Goal: Information Seeking & Learning: Learn about a topic

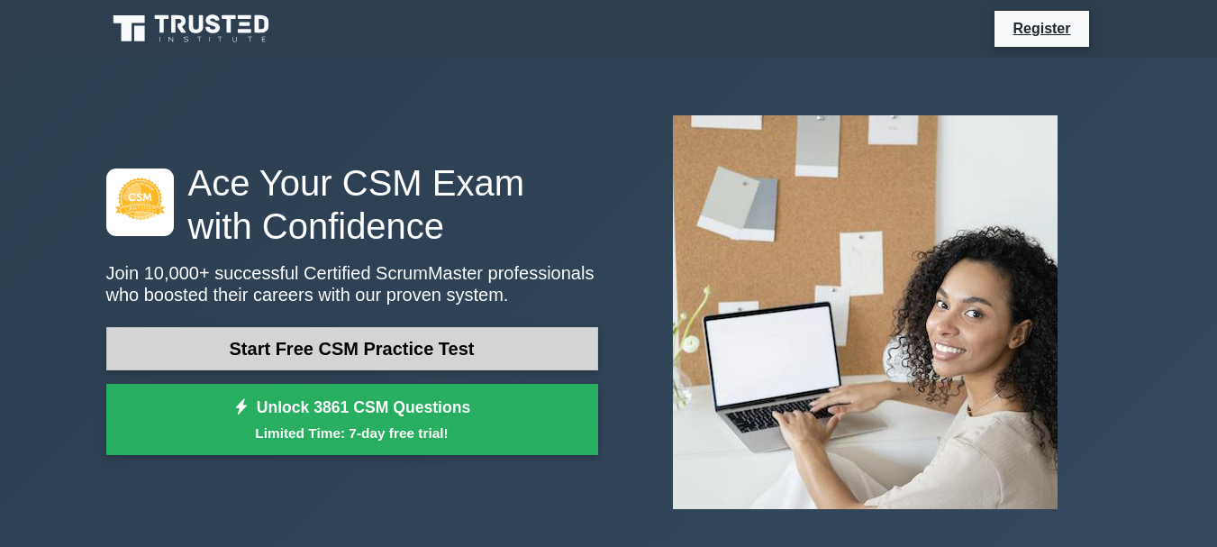
click at [348, 350] on link "Start Free CSM Practice Test" at bounding box center [352, 348] width 492 height 43
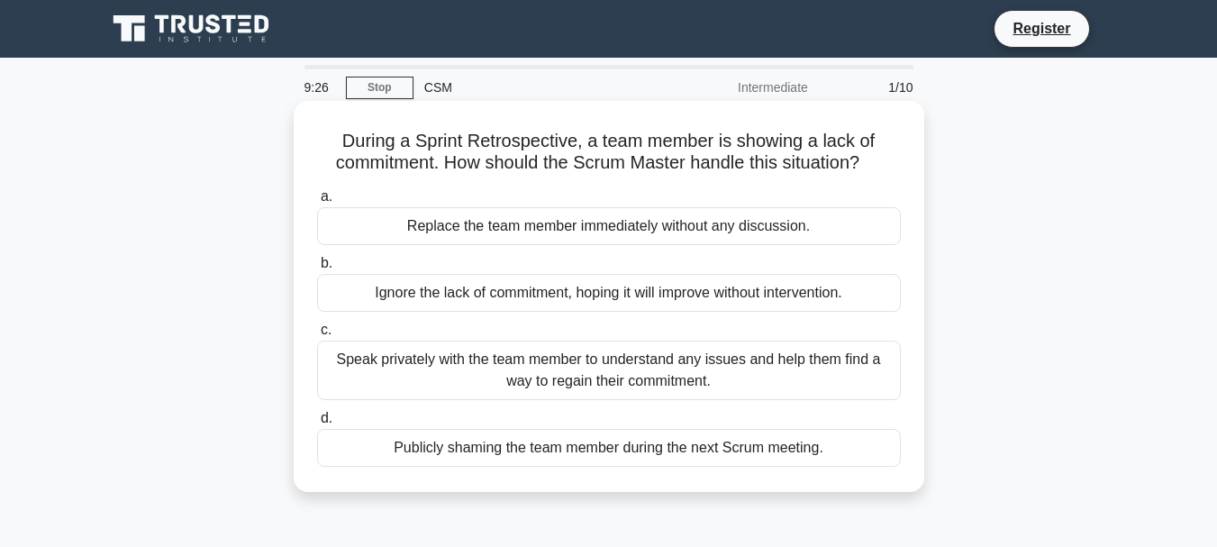
click at [535, 388] on div "Speak privately with the team member to understand any issues and help them fin…" at bounding box center [609, 369] width 584 height 59
click at [317, 336] on input "c. Speak privately with the team member to understand any issues and help them …" at bounding box center [317, 330] width 0 height 12
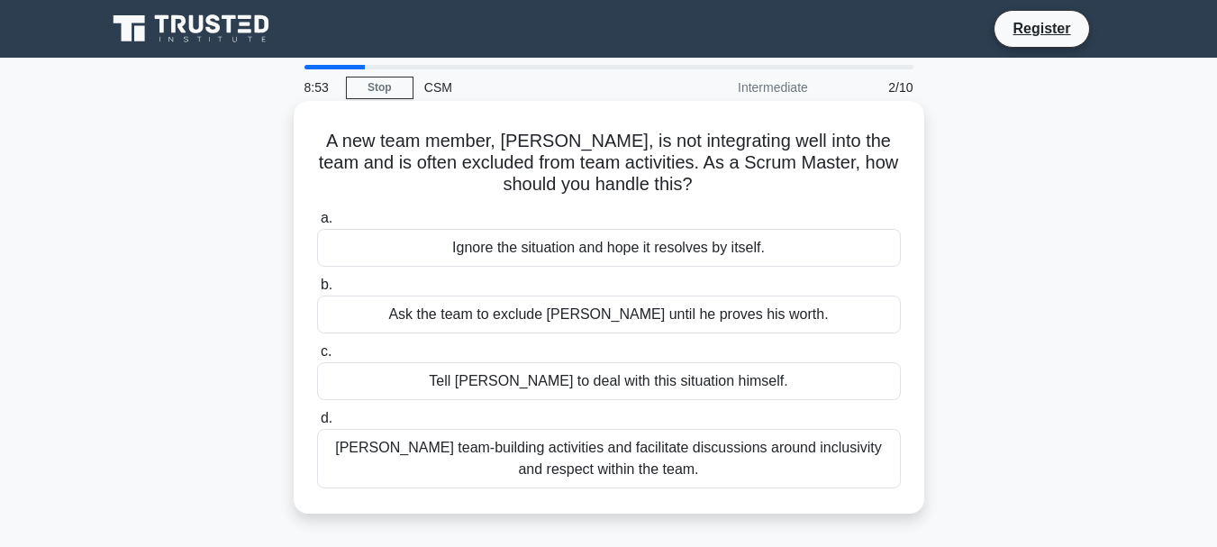
click at [499, 466] on div "[PERSON_NAME] team-building activities and facilitate discussions around inclus…" at bounding box center [609, 458] width 584 height 59
click at [317, 424] on input "d. Foster team-building activities and facilitate discussions around inclusivit…" at bounding box center [317, 418] width 0 height 12
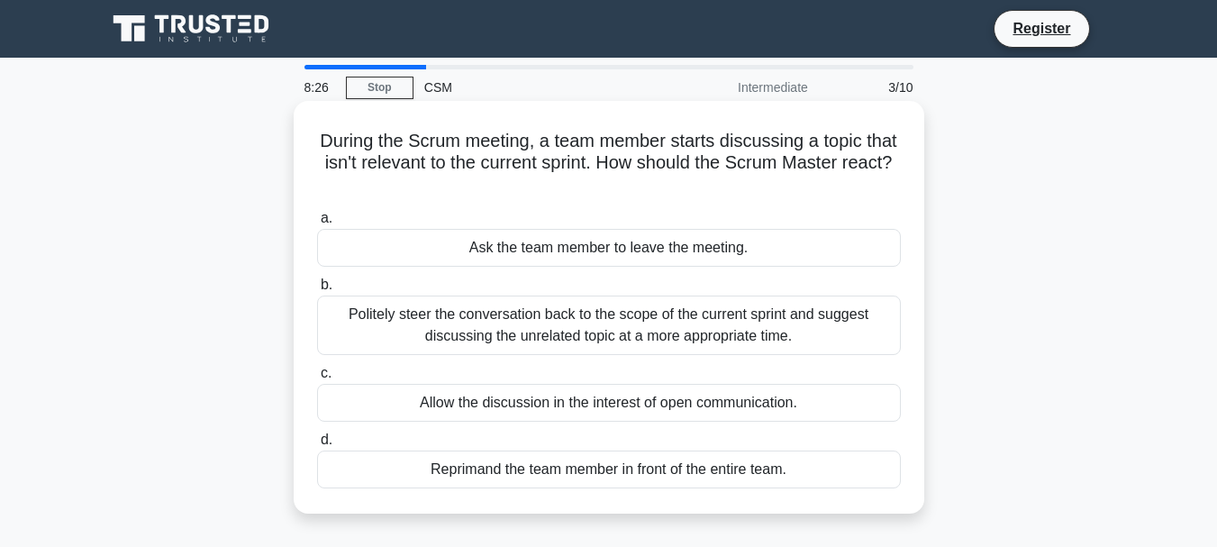
click at [414, 327] on div "Politely steer the conversation back to the scope of the current sprint and sug…" at bounding box center [609, 324] width 584 height 59
click at [317, 291] on input "b. Politely steer the conversation back to the scope of the current sprint and …" at bounding box center [317, 285] width 0 height 12
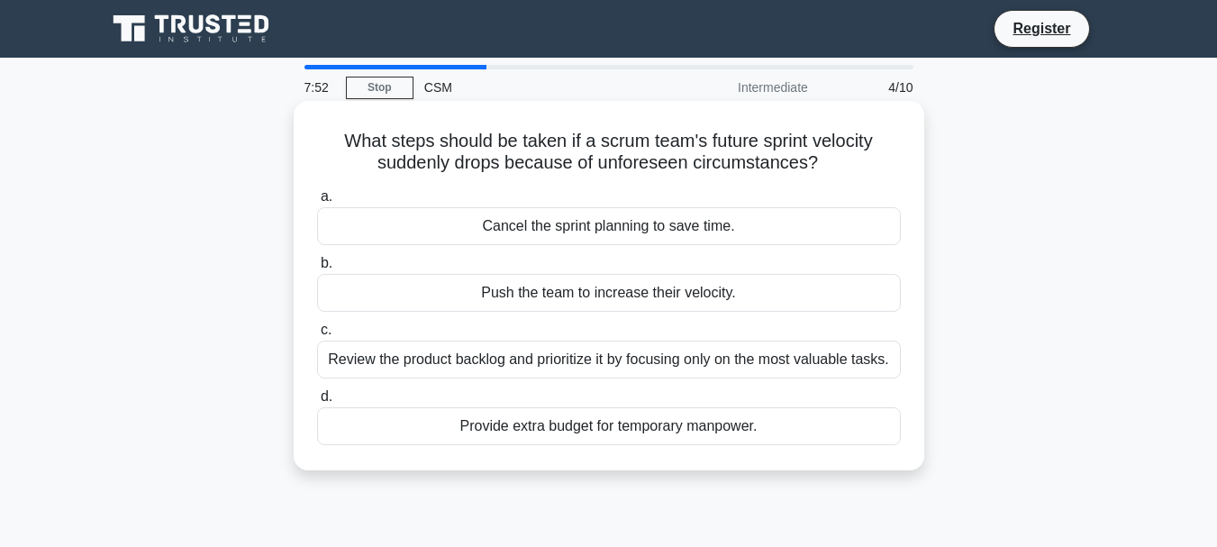
click at [689, 365] on div "Review the product backlog and prioritize it by focusing only on the most valua…" at bounding box center [609, 359] width 584 height 38
click at [317, 336] on input "c. Review the product backlog and prioritize it by focusing only on the most va…" at bounding box center [317, 330] width 0 height 12
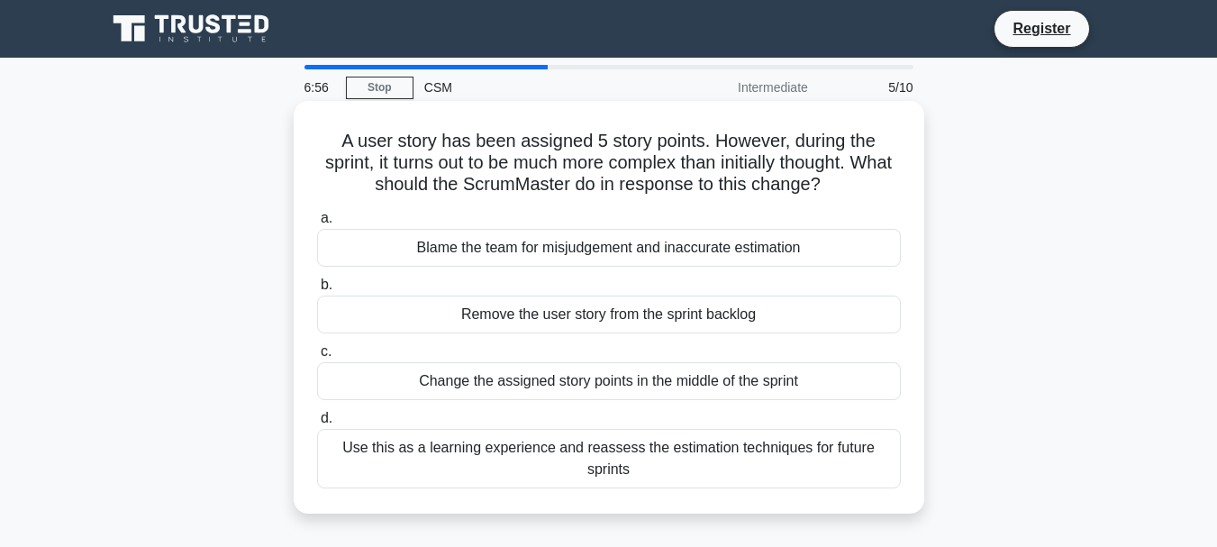
click at [562, 455] on div "Use this as a learning experience and reassess the estimation techniques for fu…" at bounding box center [609, 458] width 584 height 59
click at [317, 424] on input "d. Use this as a learning experience and reassess the estimation techniques for…" at bounding box center [317, 418] width 0 height 12
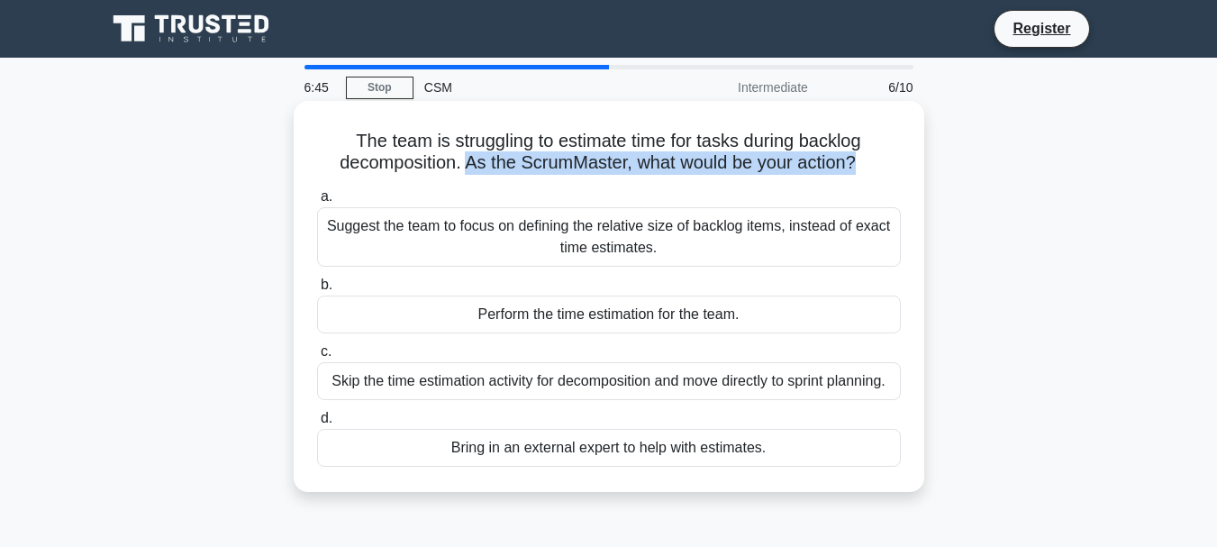
drag, startPoint x: 464, startPoint y: 162, endPoint x: 860, endPoint y: 167, distance: 396.2
click at [860, 167] on h5 "The team is struggling to estimate time for tasks during backlog decomposition.…" at bounding box center [608, 152] width 587 height 45
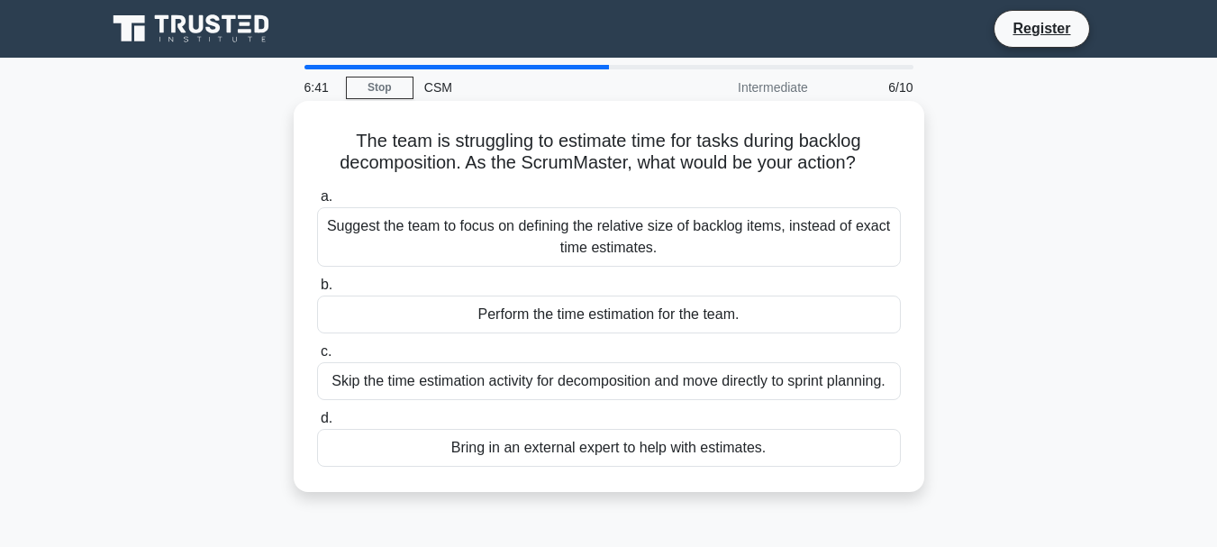
click at [779, 187] on label "a. Suggest the team to focus on defining the relative size of backlog items, in…" at bounding box center [609, 226] width 584 height 81
click at [317, 191] on input "a. Suggest the team to focus on defining the relative size of backlog items, in…" at bounding box center [317, 197] width 0 height 12
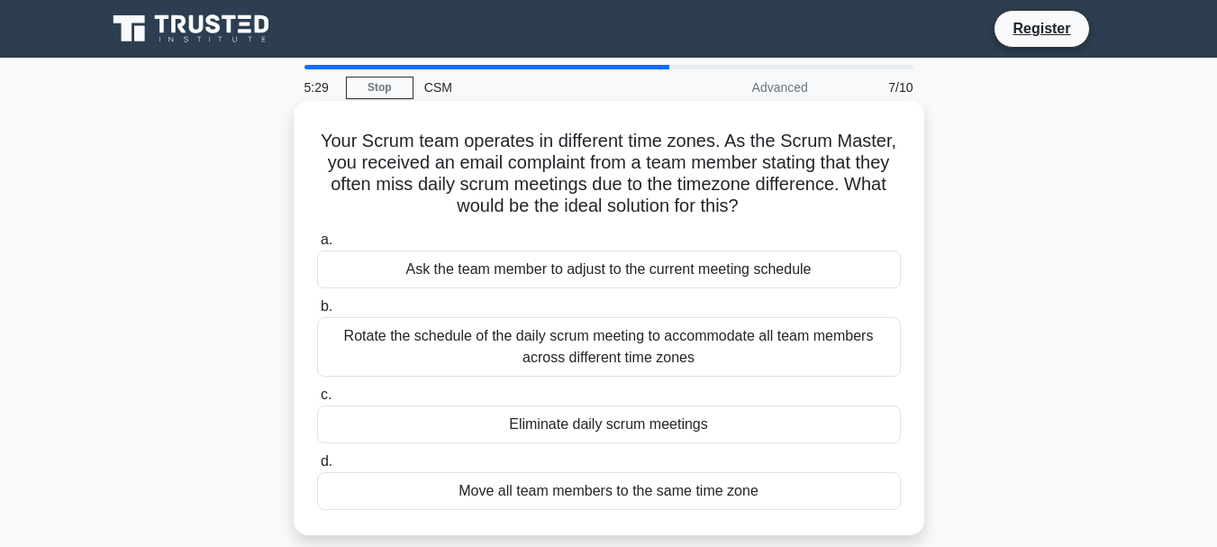
click at [418, 276] on div "Ask the team member to adjust to the current meeting schedule" at bounding box center [609, 269] width 584 height 38
click at [317, 246] on input "a. Ask the team member to adjust to the current meeting schedule" at bounding box center [317, 240] width 0 height 12
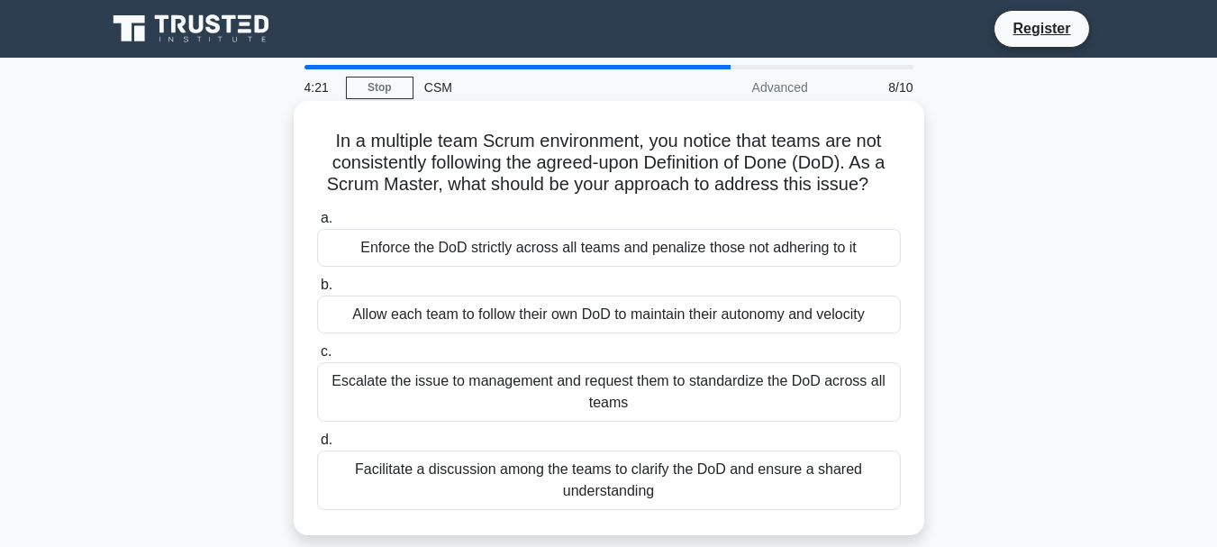
click at [457, 486] on div "Facilitate a discussion among the teams to clarify the DoD and ensure a shared …" at bounding box center [609, 479] width 584 height 59
click at [317, 446] on input "d. Facilitate a discussion among the teams to clarify the DoD and ensure a shar…" at bounding box center [317, 440] width 0 height 12
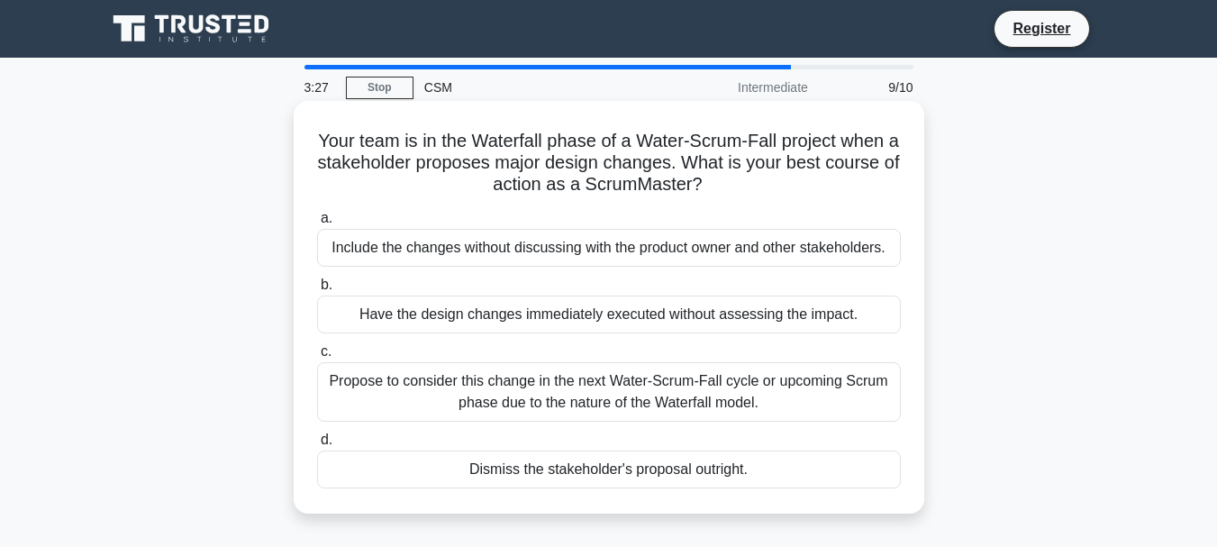
click at [414, 383] on div "Propose to consider this change in the next Water-Scrum-Fall cycle or upcoming …" at bounding box center [609, 391] width 584 height 59
click at [317, 357] on input "c. Propose to consider this change in the next Water-Scrum-Fall cycle or upcomi…" at bounding box center [317, 352] width 0 height 12
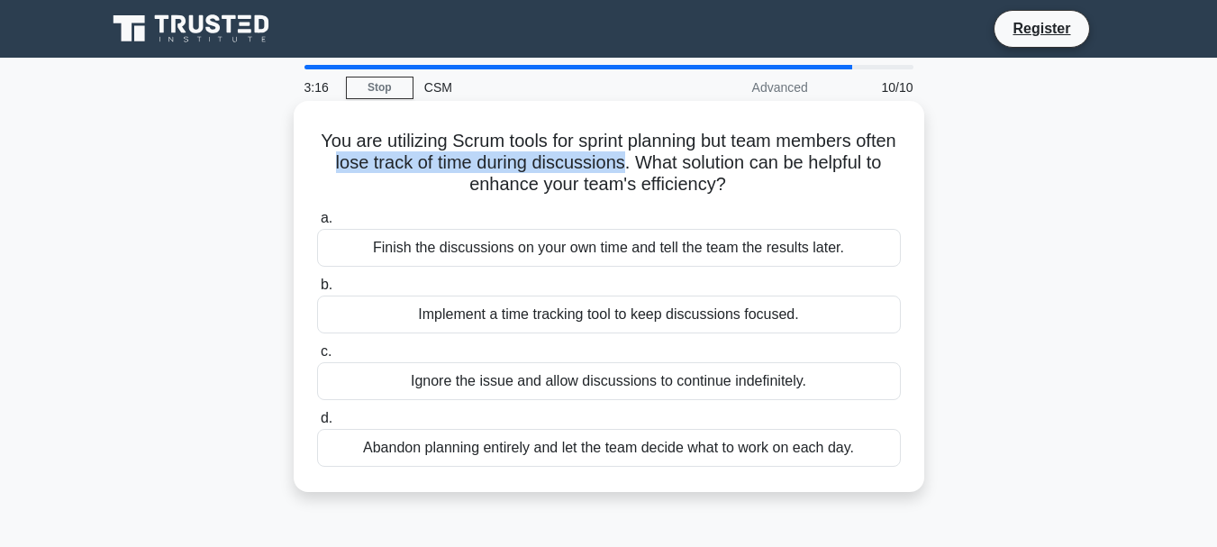
drag, startPoint x: 393, startPoint y: 172, endPoint x: 691, endPoint y: 161, distance: 298.3
click at [691, 161] on h5 "You are utilizing Scrum tools for sprint planning but team members often lose t…" at bounding box center [608, 163] width 587 height 67
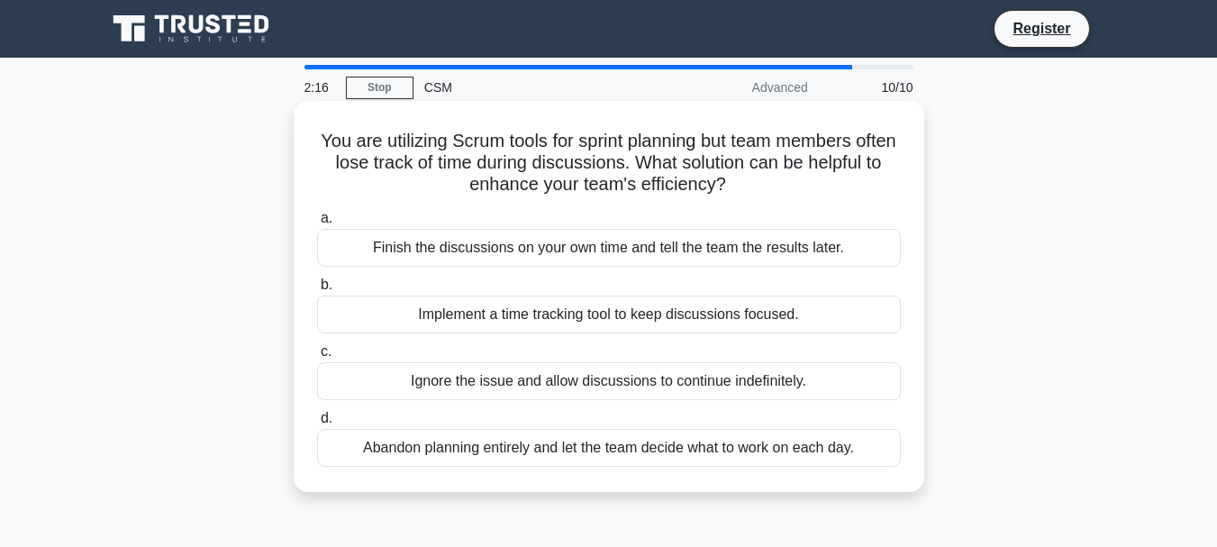
click at [502, 319] on div "Implement a time tracking tool to keep discussions focused." at bounding box center [609, 314] width 584 height 38
click at [317, 291] on input "b. Implement a time tracking tool to keep discussions focused." at bounding box center [317, 285] width 0 height 12
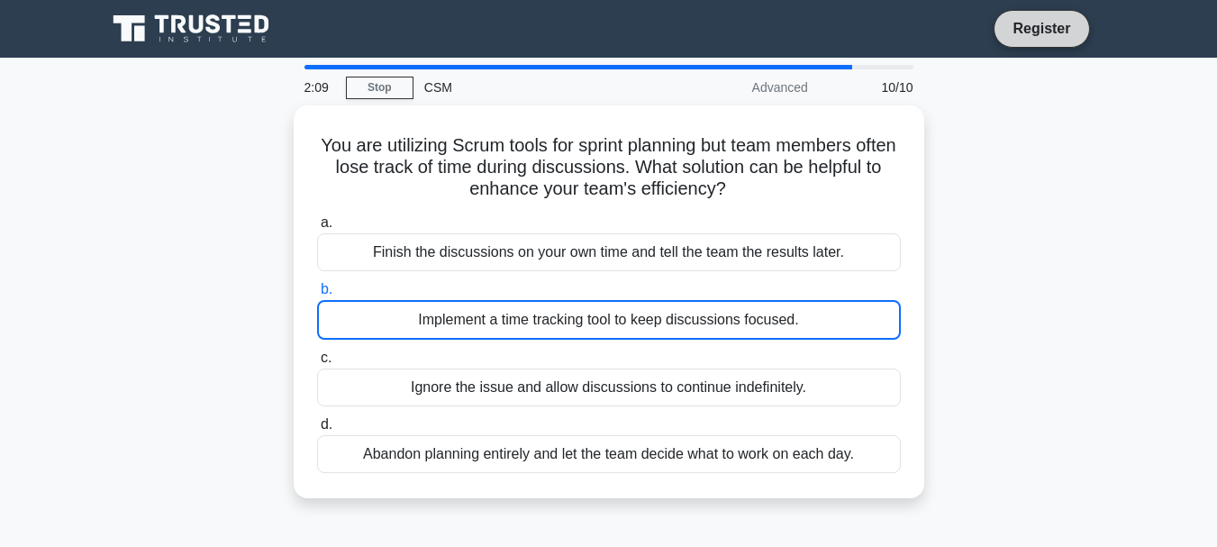
click at [1040, 33] on link "Register" at bounding box center [1040, 28] width 79 height 23
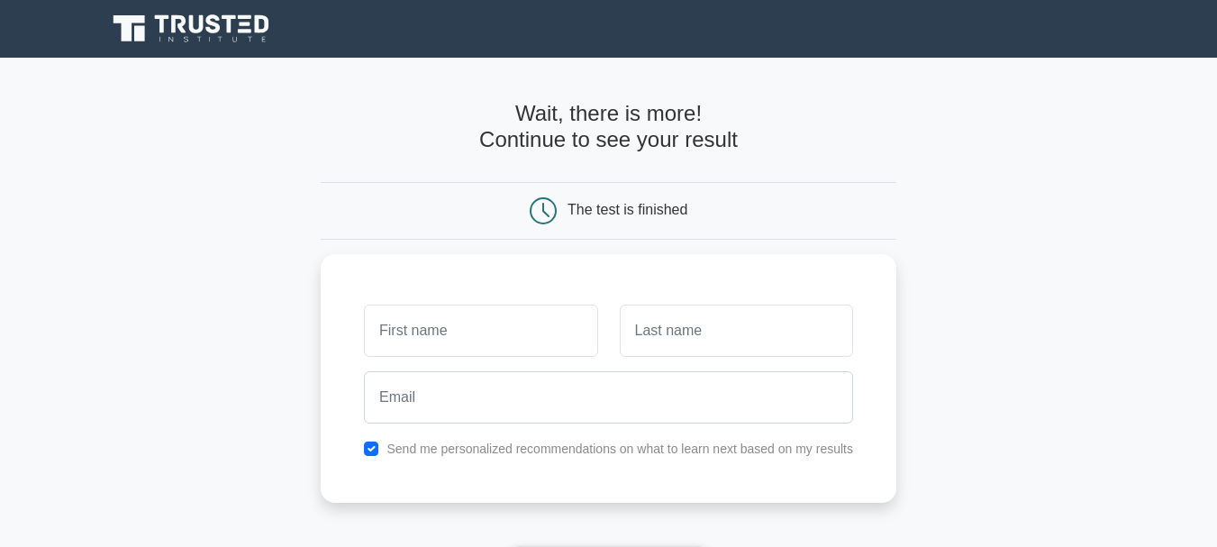
click at [502, 319] on input "text" at bounding box center [480, 330] width 233 height 52
type input "Subra"
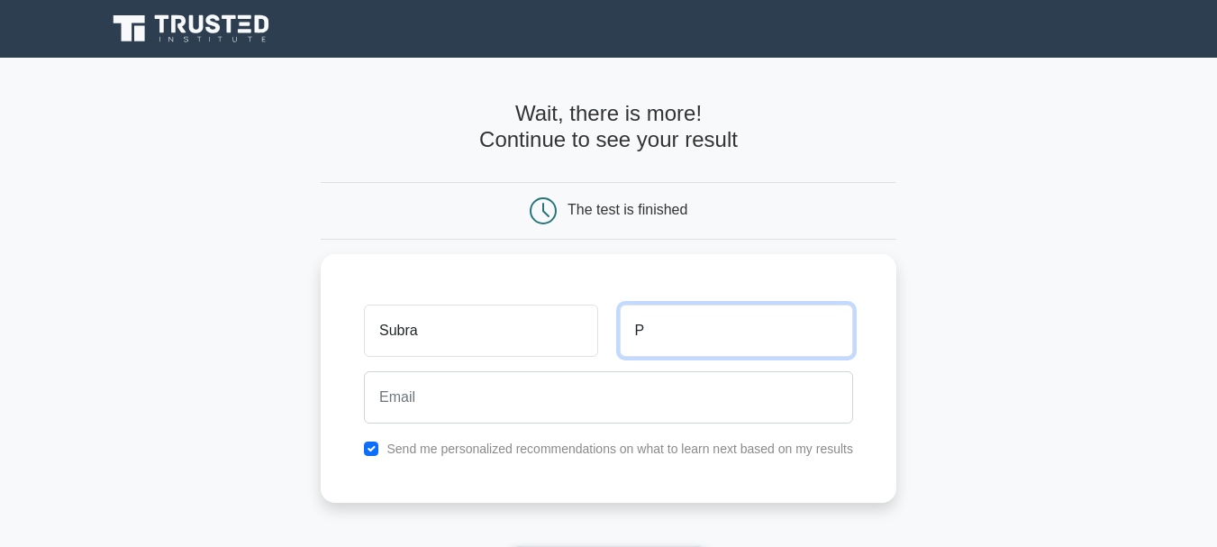
type input "P"
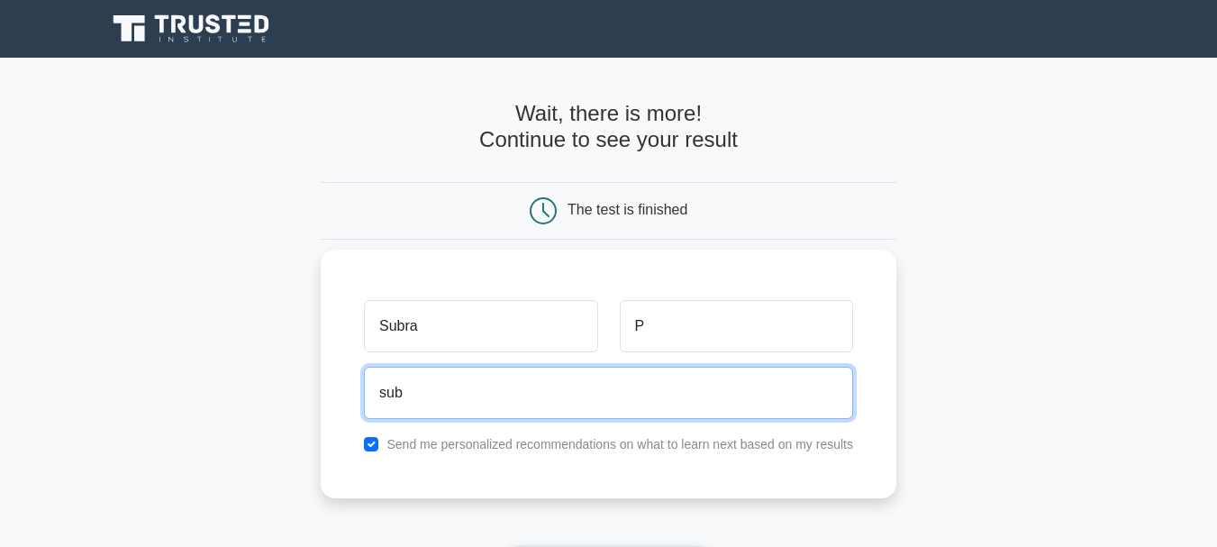
type input "[EMAIL_ADDRESS][DOMAIN_NAME]"
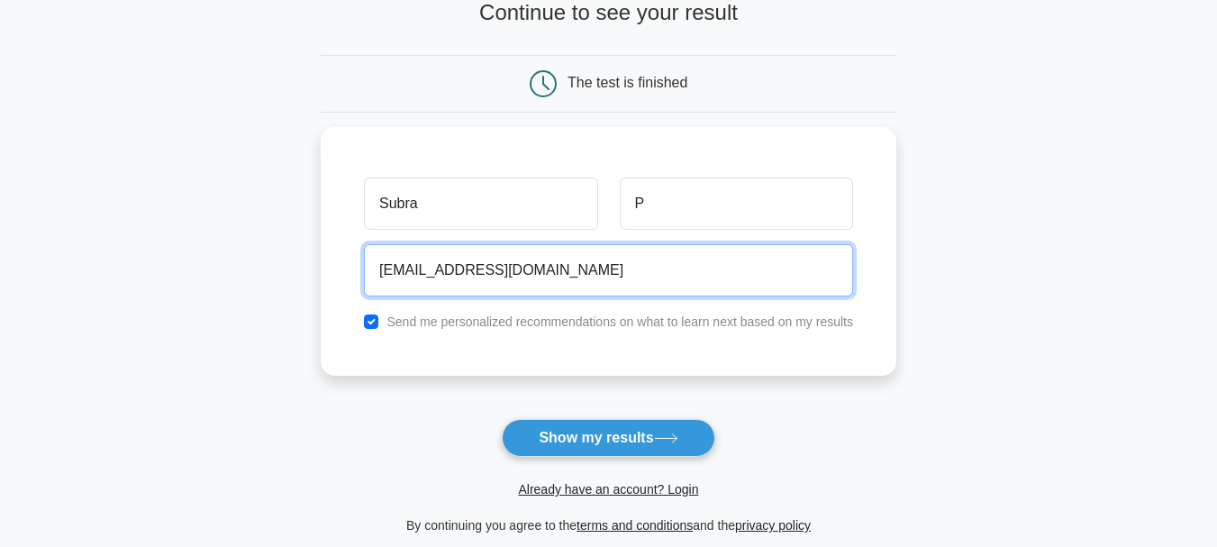
scroll to position [243, 0]
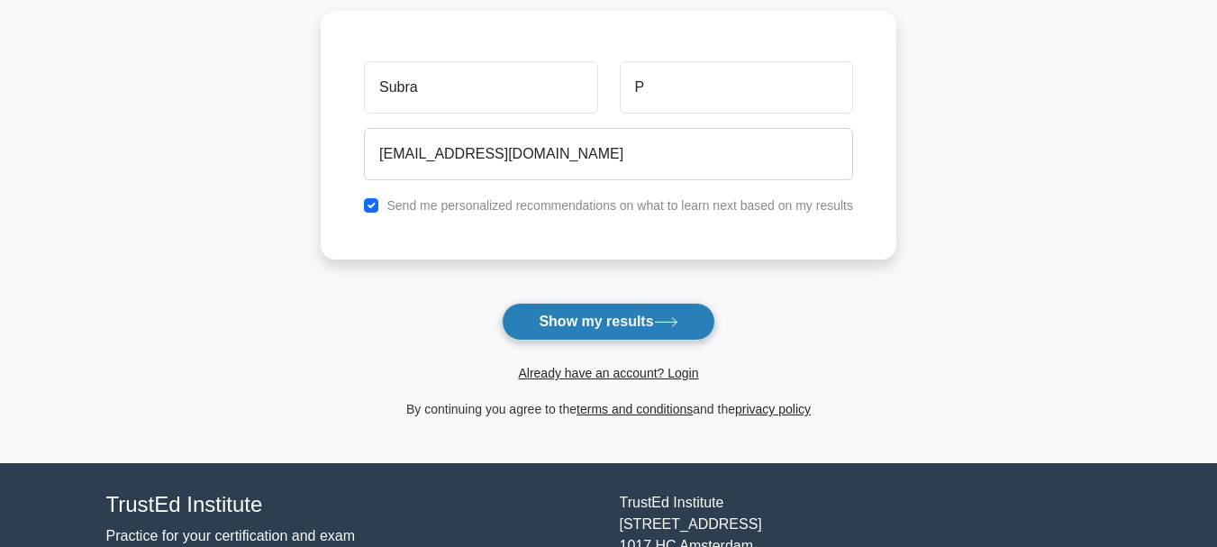
click at [582, 326] on button "Show my results" at bounding box center [608, 322] width 213 height 38
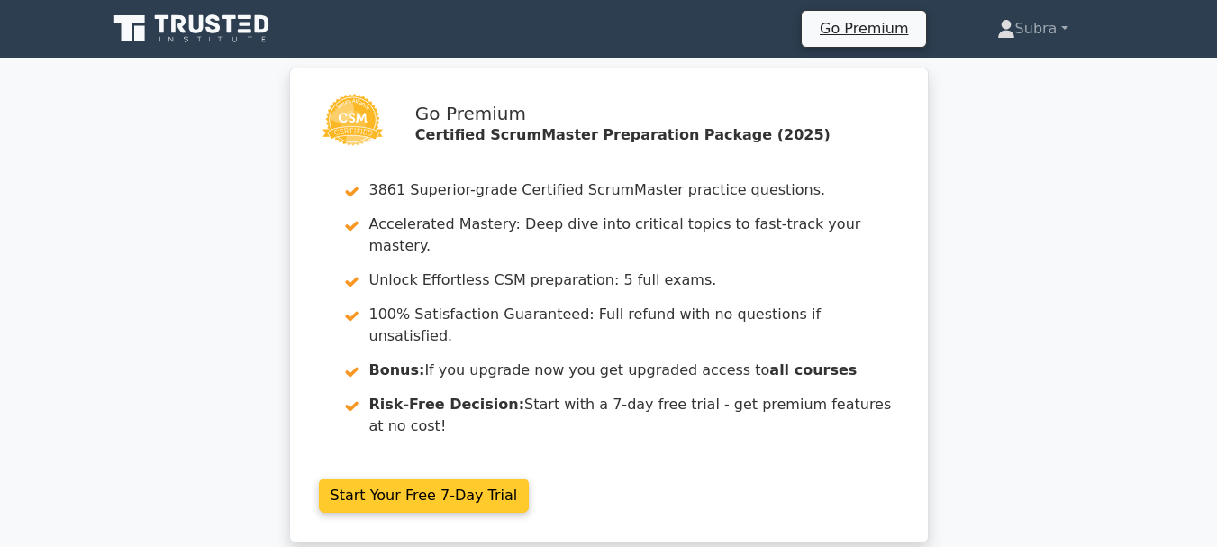
click at [455, 478] on link "Start Your Free 7-Day Trial" at bounding box center [424, 495] width 211 height 34
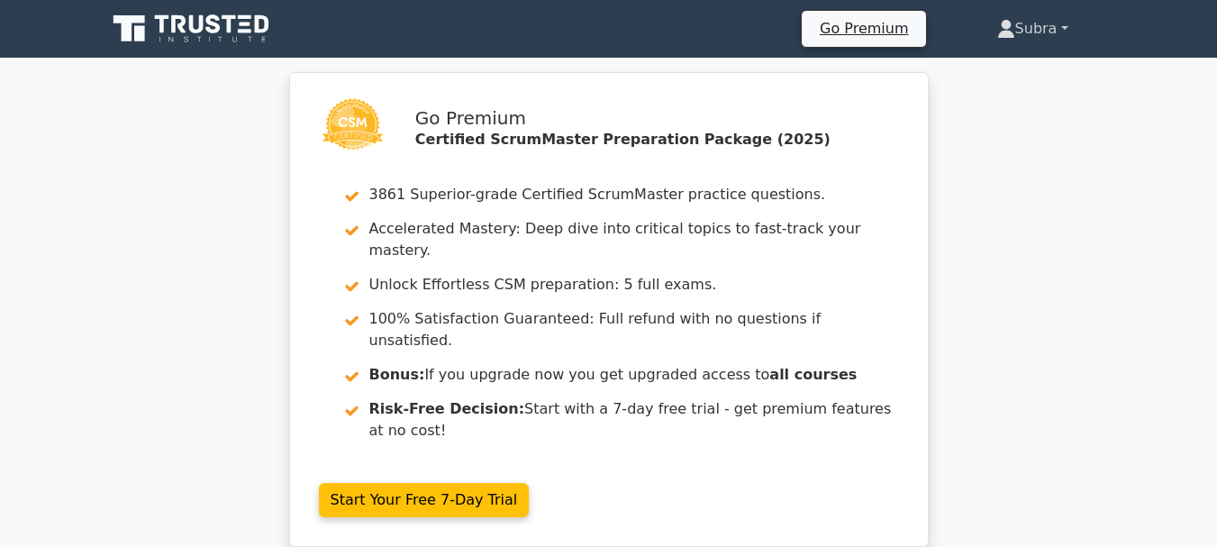
click at [1073, 23] on link "Subra" at bounding box center [1033, 29] width 158 height 36
click at [986, 72] on link "Profile" at bounding box center [1026, 71] width 142 height 29
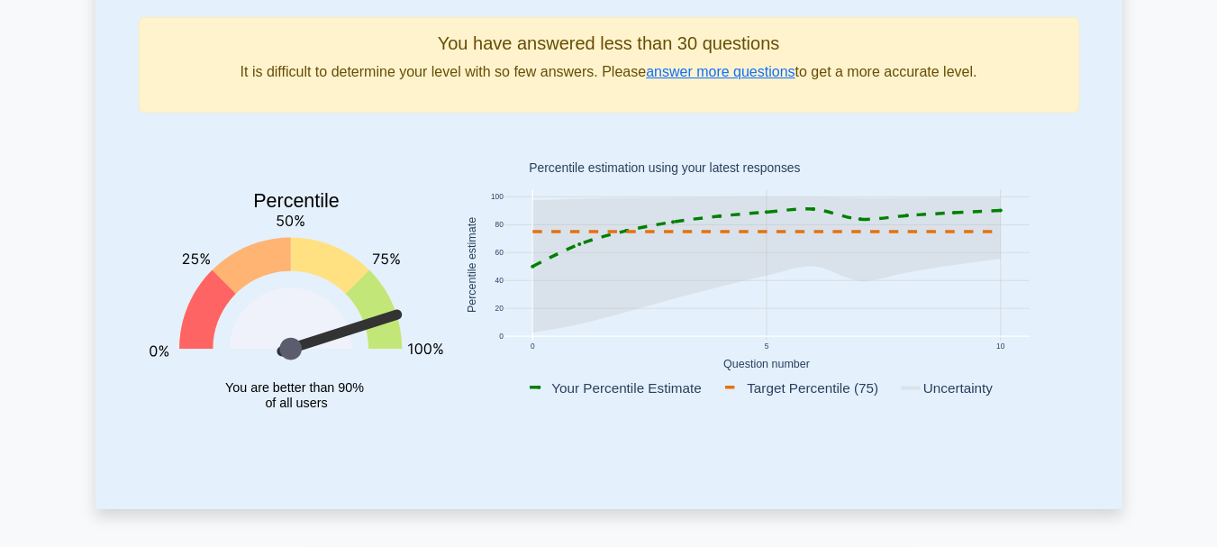
scroll to position [209, 0]
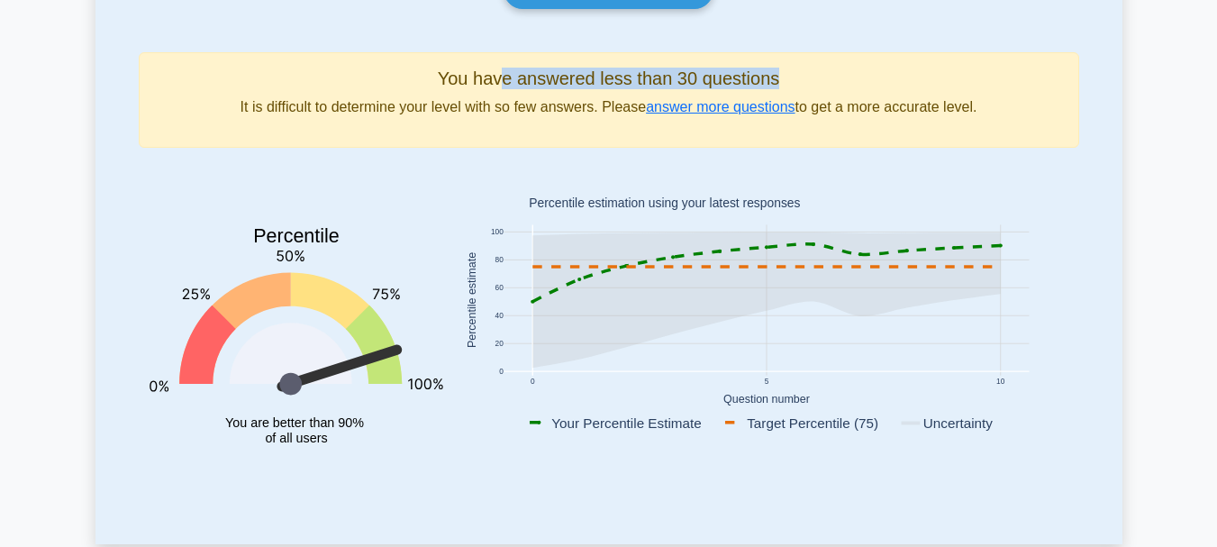
drag, startPoint x: 505, startPoint y: 87, endPoint x: 800, endPoint y: 76, distance: 294.7
click at [800, 76] on h5 "You have answered less than 30 questions" at bounding box center [608, 79] width 909 height 22
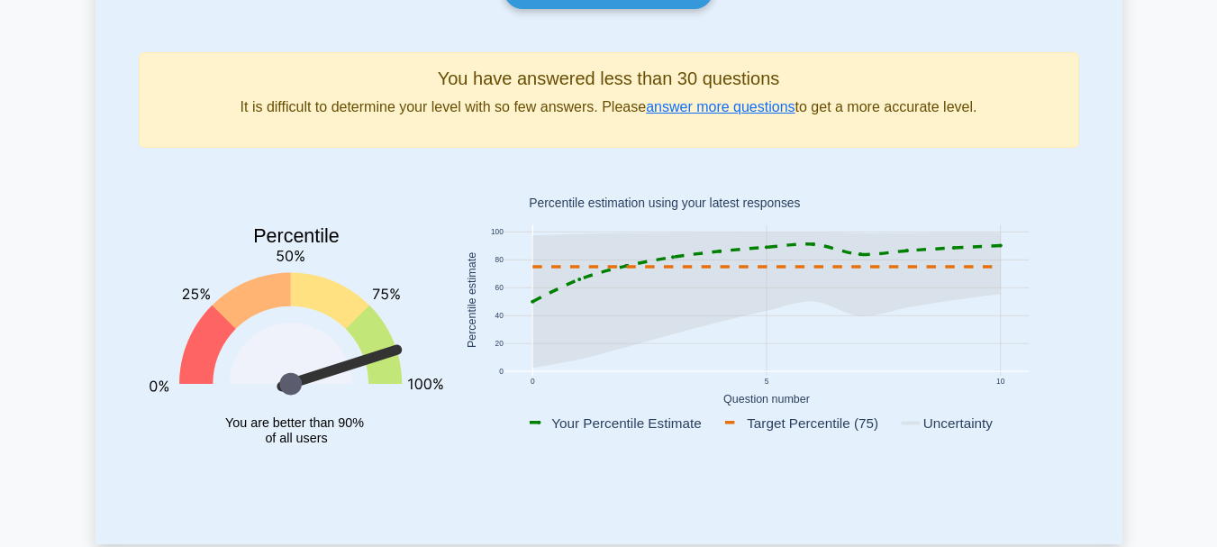
click at [588, 138] on div "You have answered less than 30 questions It is difficult to determine your leve…" at bounding box center [609, 99] width 940 height 95
drag, startPoint x: 742, startPoint y: 430, endPoint x: 890, endPoint y: 426, distance: 147.7
click at [890, 426] on rect at bounding box center [808, 422] width 175 height 20
click at [920, 422] on rect at bounding box center [951, 422] width 107 height 20
drag, startPoint x: 566, startPoint y: 422, endPoint x: 647, endPoint y: 429, distance: 81.3
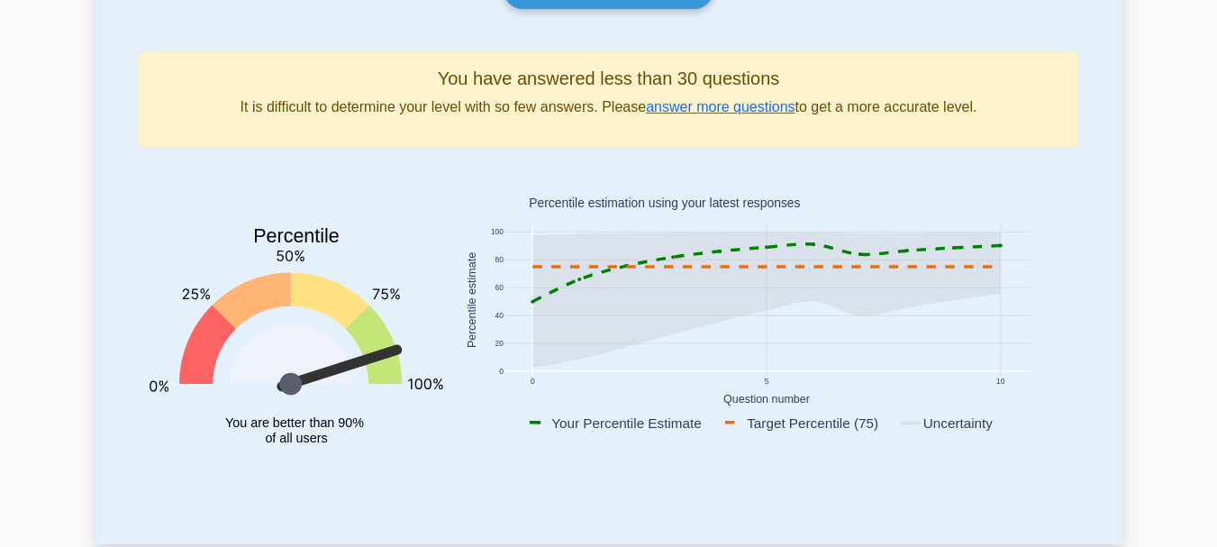
click at [647, 429] on rect at bounding box center [623, 422] width 194 height 20
click at [687, 114] on link "answer more questions" at bounding box center [720, 106] width 149 height 15
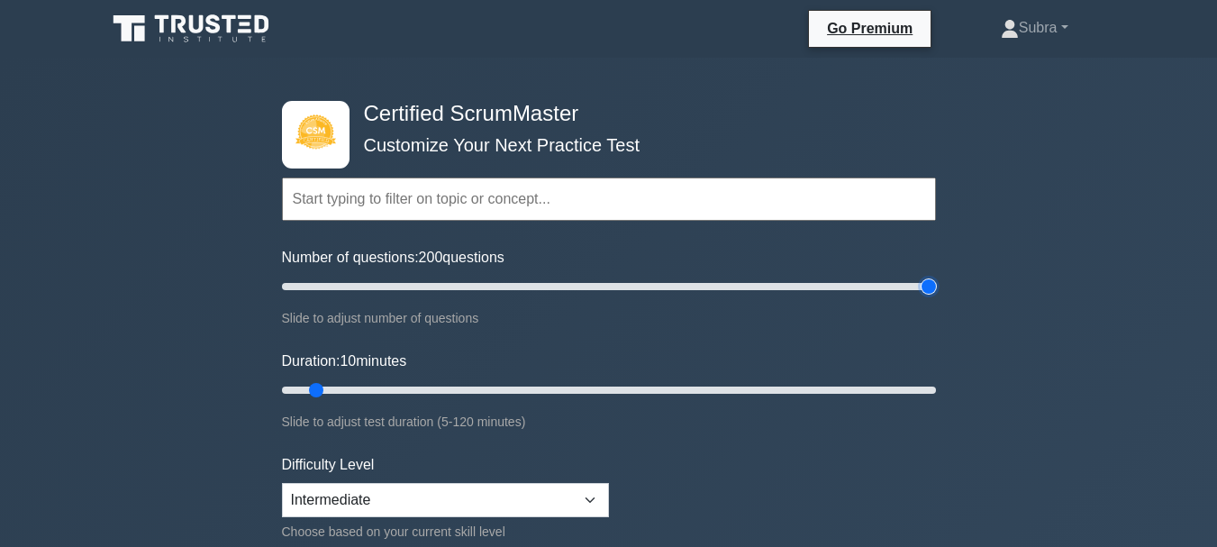
drag, startPoint x: 307, startPoint y: 289, endPoint x: 973, endPoint y: 294, distance: 666.4
type input "200"
click at [936, 294] on input "Number of questions: 200 questions" at bounding box center [609, 287] width 654 height 22
drag, startPoint x: 315, startPoint y: 390, endPoint x: 972, endPoint y: 387, distance: 656.5
type input "120"
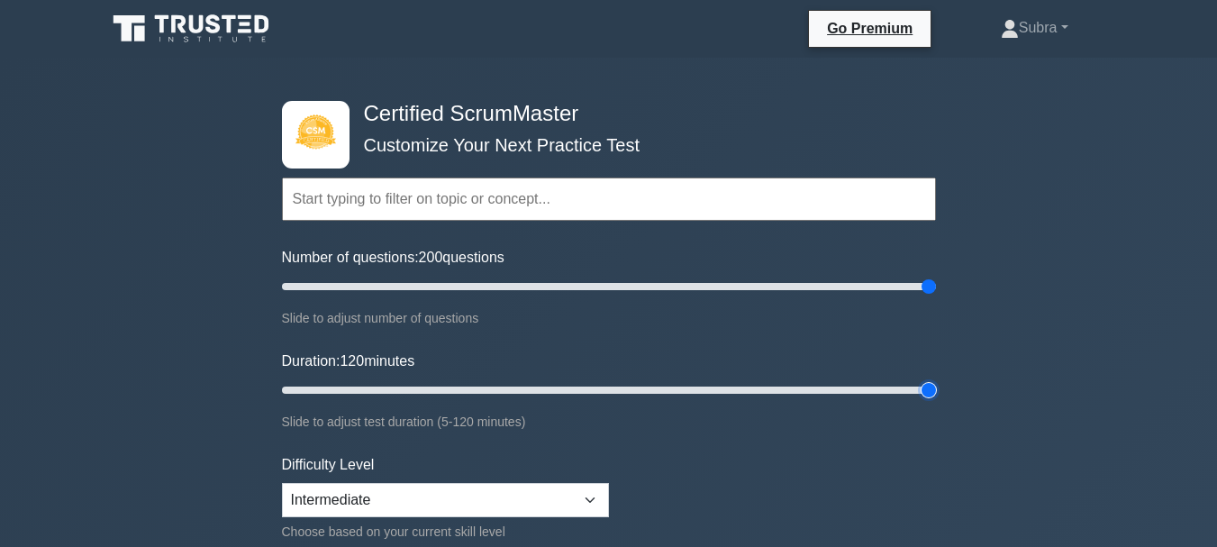
click at [936, 387] on input "Duration: 120 minutes" at bounding box center [609, 390] width 654 height 22
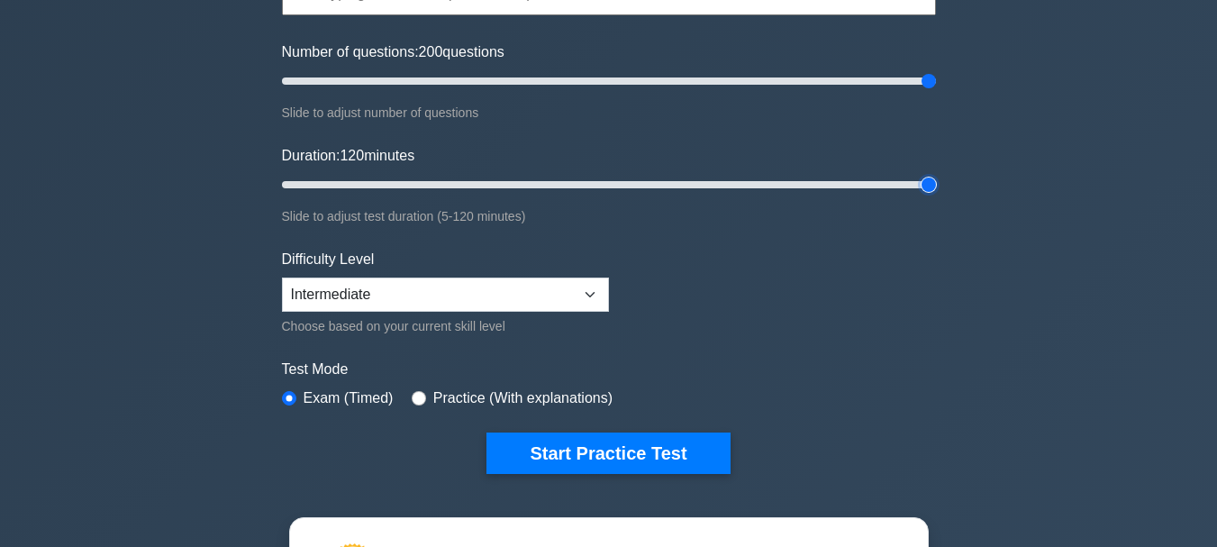
scroll to position [251, 0]
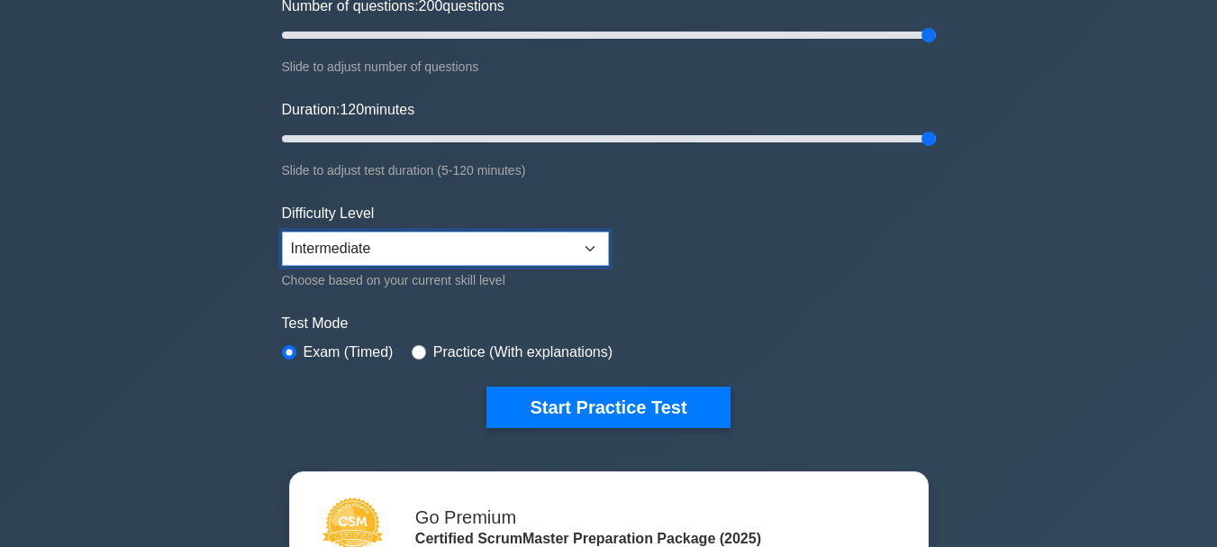
click at [455, 249] on select "Beginner Intermediate Expert" at bounding box center [445, 248] width 327 height 34
select select "expert"
click at [282, 231] on select "Beginner Intermediate Expert" at bounding box center [445, 248] width 327 height 34
click at [745, 276] on form "Topics Basic Scrum Concepts Sprint Planning and Execution ScrumMaster Roles & R…" at bounding box center [609, 149] width 654 height 557
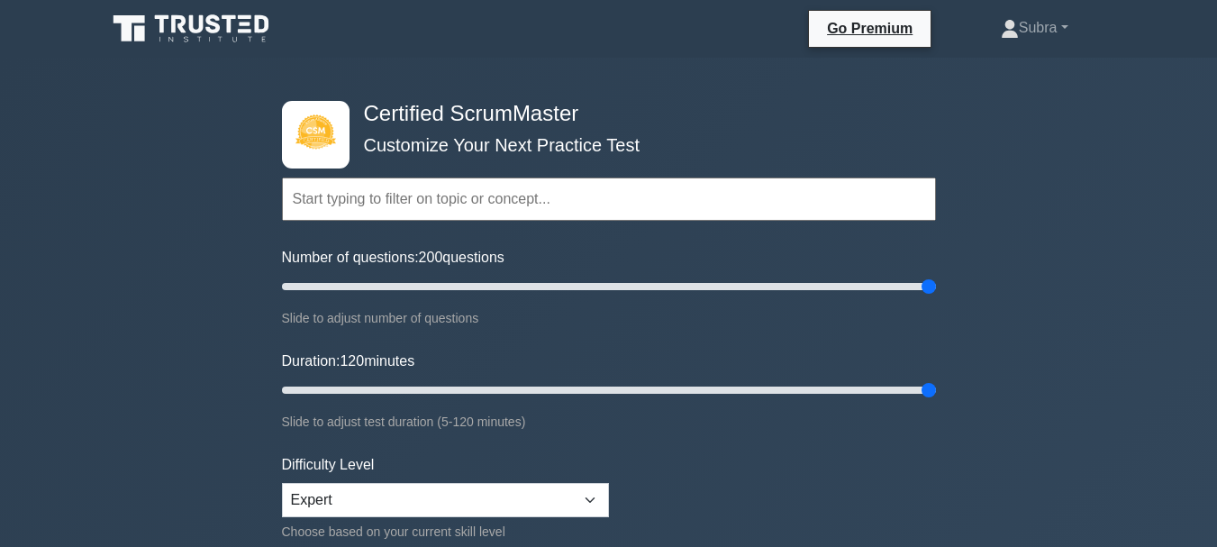
drag, startPoint x: 937, startPoint y: 281, endPoint x: 690, endPoint y: 297, distance: 247.3
click at [690, 297] on div "Certified ScrumMaster Customize Your Next Practice Test Topics Basic Scrum Conc…" at bounding box center [608, 390] width 675 height 665
click at [921, 280] on input "Number of questions: 200 questions" at bounding box center [609, 287] width 654 height 22
click at [445, 289] on input "Number of questions: 55 questions" at bounding box center [609, 287] width 654 height 22
click at [444, 286] on input "Number of questions: 55 questions" at bounding box center [609, 287] width 654 height 22
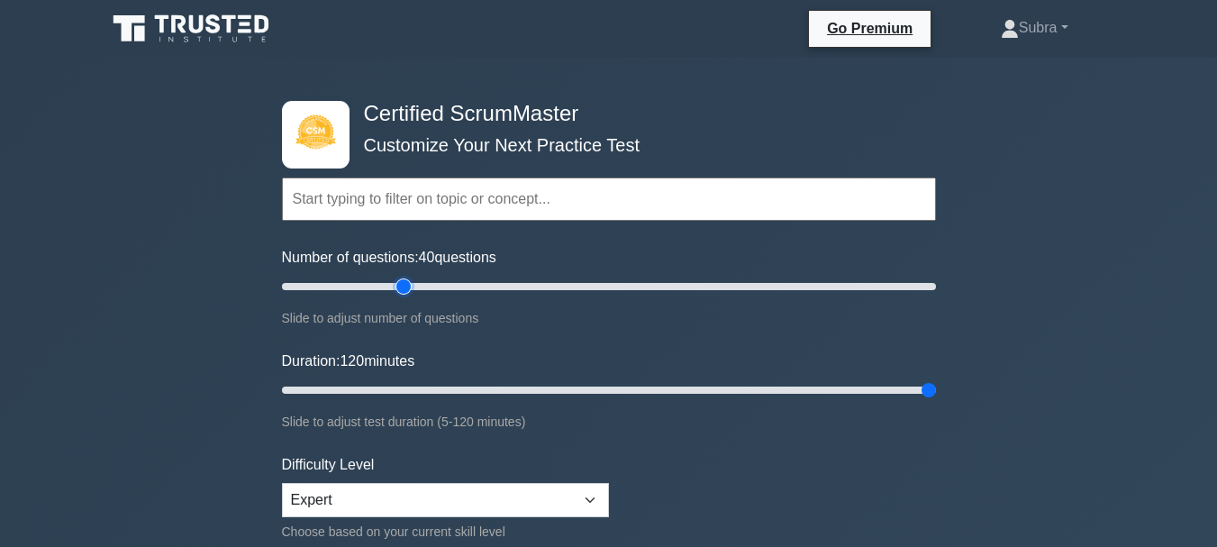
click at [407, 286] on input "Number of questions: 40 questions" at bounding box center [609, 287] width 654 height 22
click at [358, 285] on input "Number of questions: 25 questions" at bounding box center [609, 287] width 654 height 22
type input "20"
click at [335, 285] on input "Number of questions: 20 questions" at bounding box center [609, 287] width 654 height 22
click at [362, 388] on input "Duration: 20 minutes" at bounding box center [609, 390] width 654 height 22
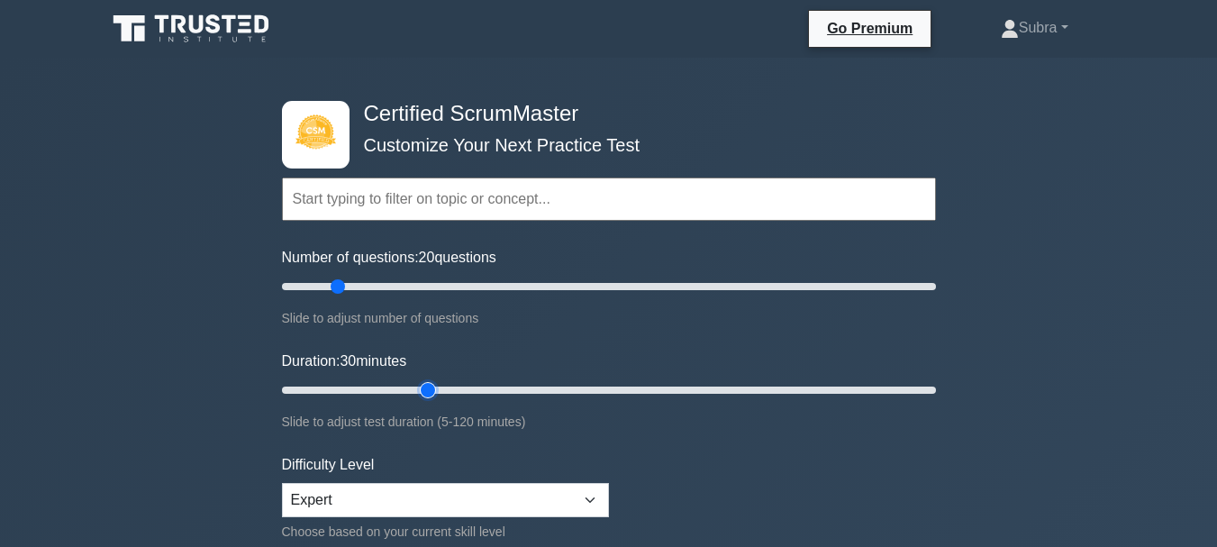
type input "30"
click at [439, 388] on input "Duration: 30 minutes" at bounding box center [609, 390] width 654 height 22
click at [633, 204] on input "text" at bounding box center [609, 198] width 654 height 43
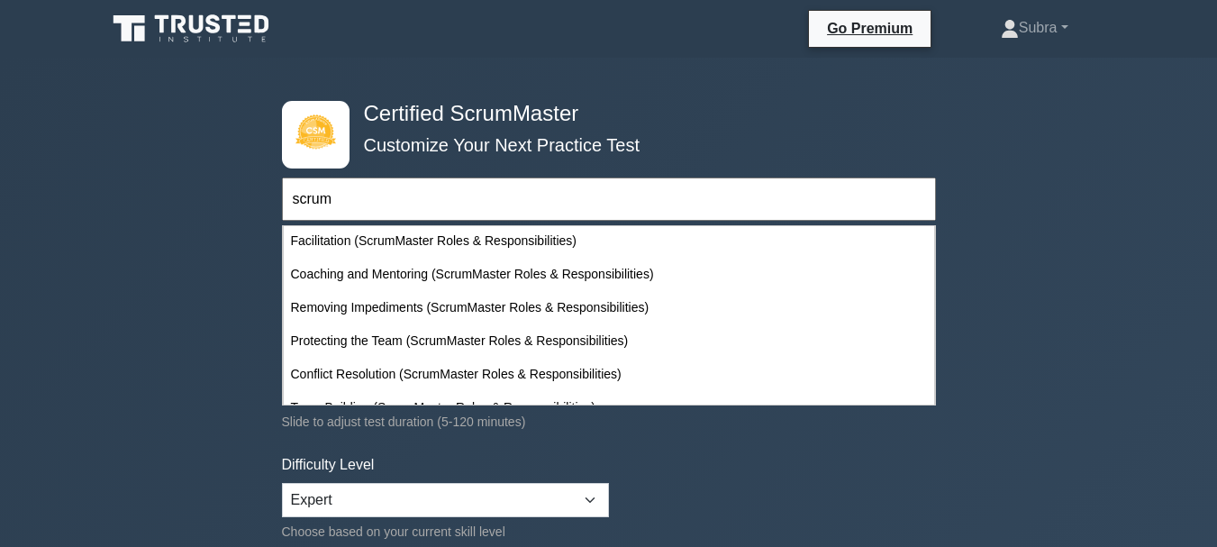
scroll to position [1278, 0]
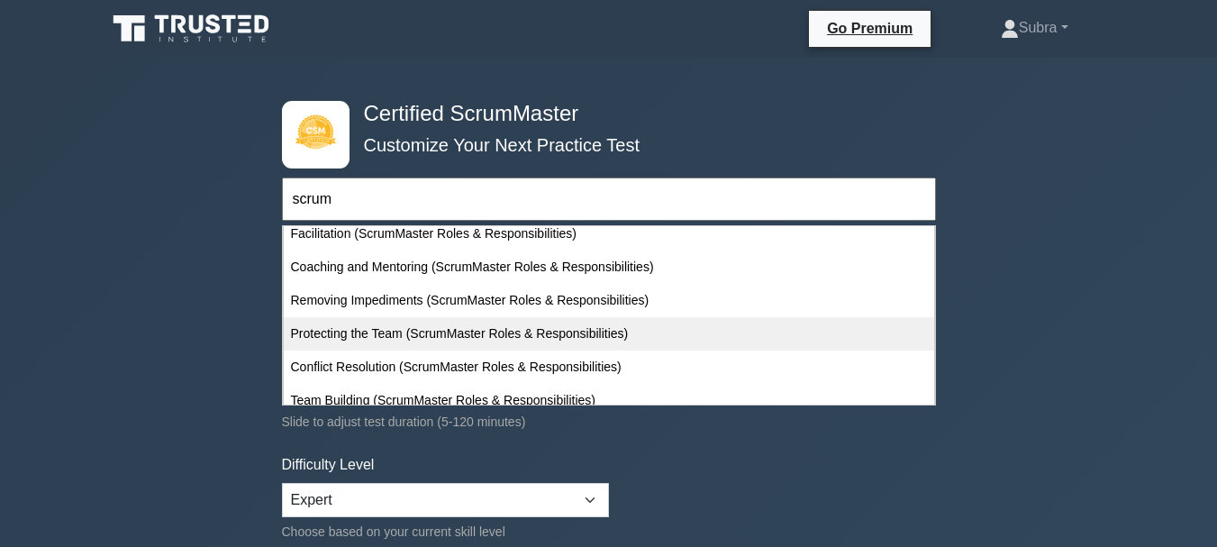
click at [367, 342] on div "Protecting the Team (ScrumMaster Roles & Responsibilities)" at bounding box center [609, 333] width 650 height 33
type input "Protecting the Team (ScrumMaster Roles & Responsibilities)"
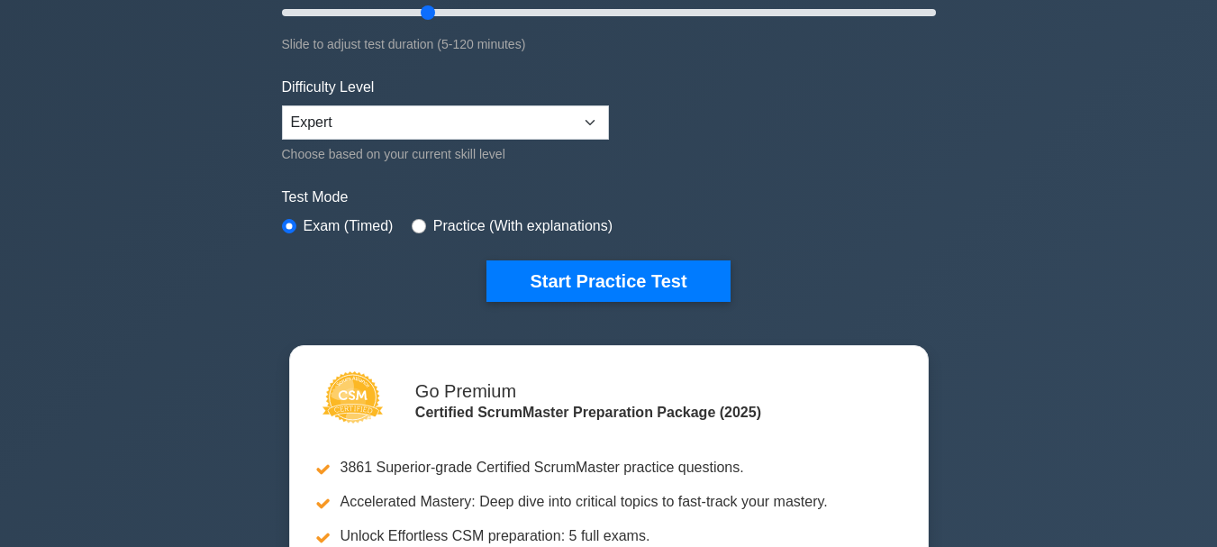
scroll to position [468, 0]
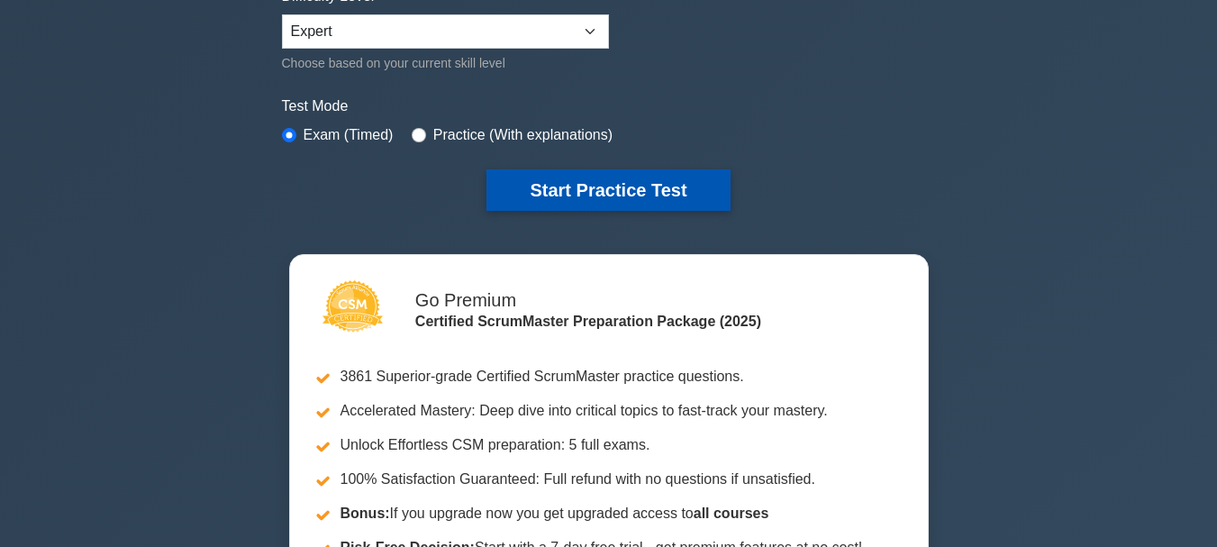
click at [598, 186] on button "Start Practice Test" at bounding box center [607, 189] width 243 height 41
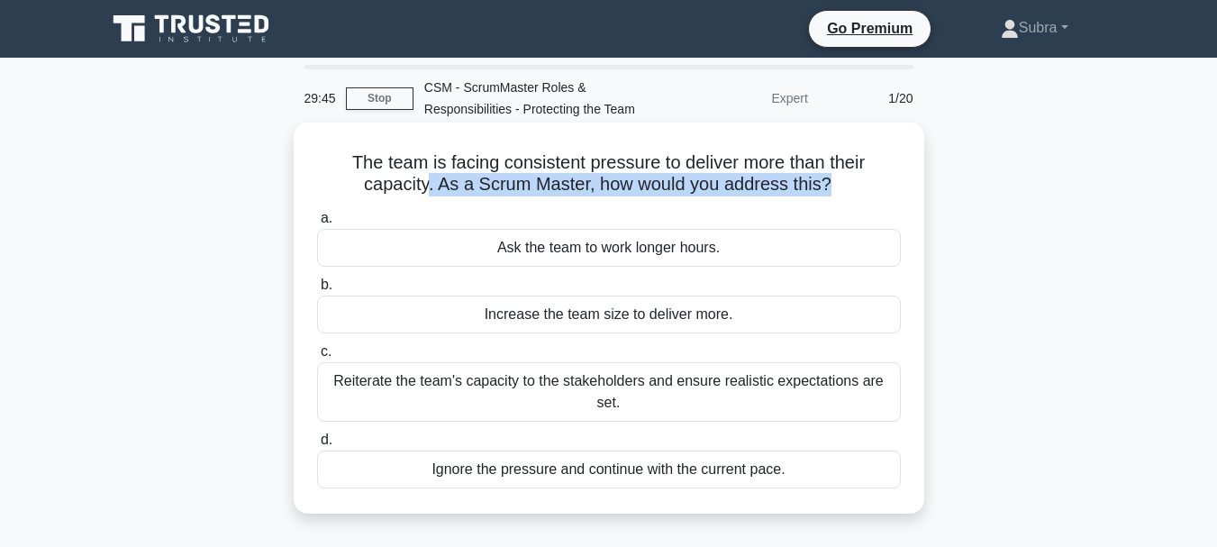
drag, startPoint x: 424, startPoint y: 195, endPoint x: 839, endPoint y: 193, distance: 415.1
click at [833, 193] on h5 "The team is facing consistent pressure to deliver more than their capacity. As …" at bounding box center [608, 173] width 587 height 45
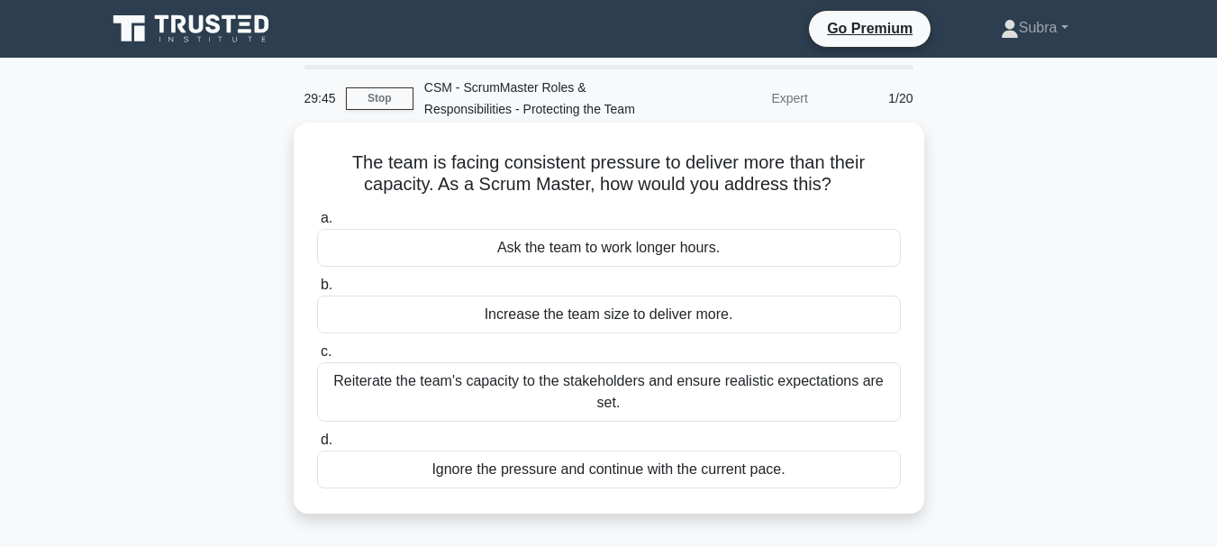
click at [853, 195] on icon ".spinner_0XTQ{transform-origin:center;animation:spinner_y6GP .75s linear infini…" at bounding box center [842, 186] width 22 height 22
click at [662, 407] on div "Reiterate the team's capacity to the stakeholders and ensure realistic expectat…" at bounding box center [609, 391] width 584 height 59
click at [317, 357] on input "c. Reiterate the team's capacity to the stakeholders and ensure realistic expec…" at bounding box center [317, 352] width 0 height 12
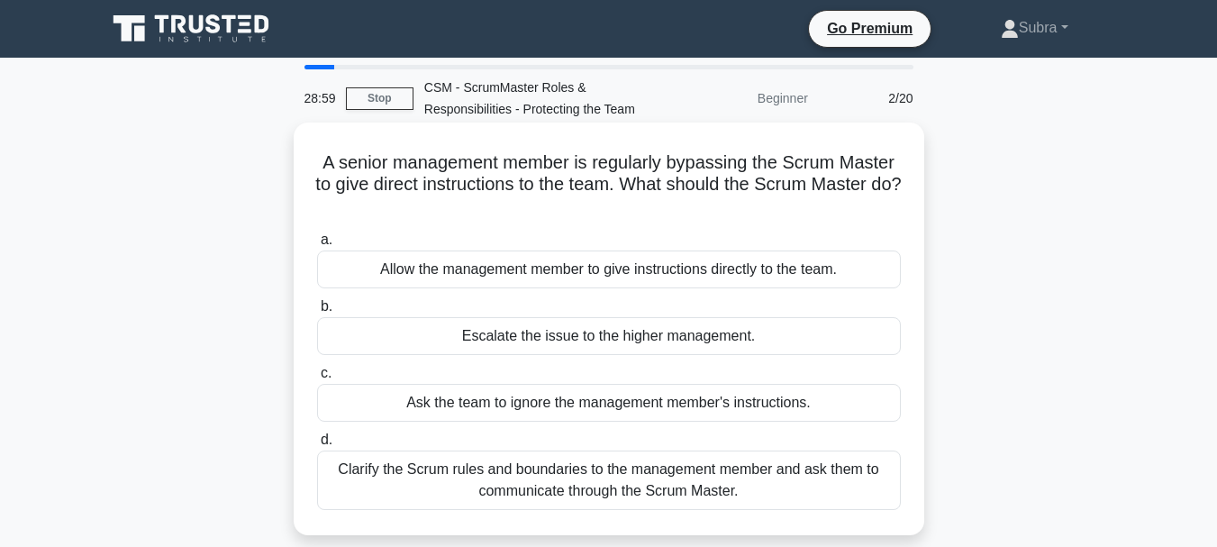
click at [511, 496] on div "Clarify the Scrum rules and boundaries to the management member and ask them to…" at bounding box center [609, 479] width 584 height 59
click at [317, 446] on input "d. Clarify the Scrum rules and boundaries to the management member and ask them…" at bounding box center [317, 440] width 0 height 12
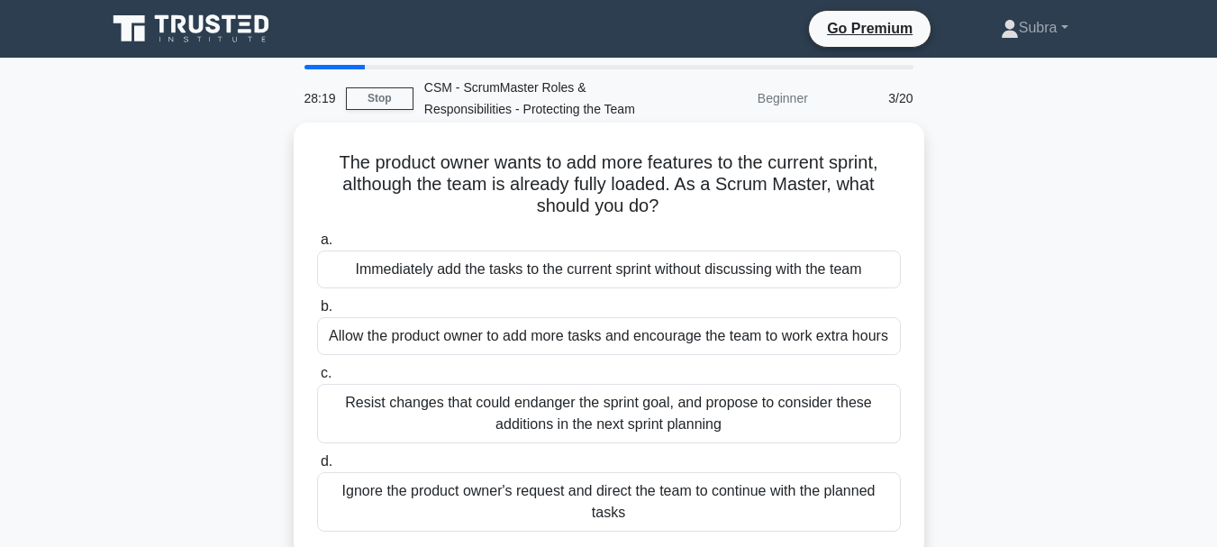
click at [704, 423] on div "Resist changes that could endanger the sprint goal, and propose to consider the…" at bounding box center [609, 413] width 584 height 59
click at [317, 379] on input "c. Resist changes that could endanger the sprint goal, and propose to consider …" at bounding box center [317, 373] width 0 height 12
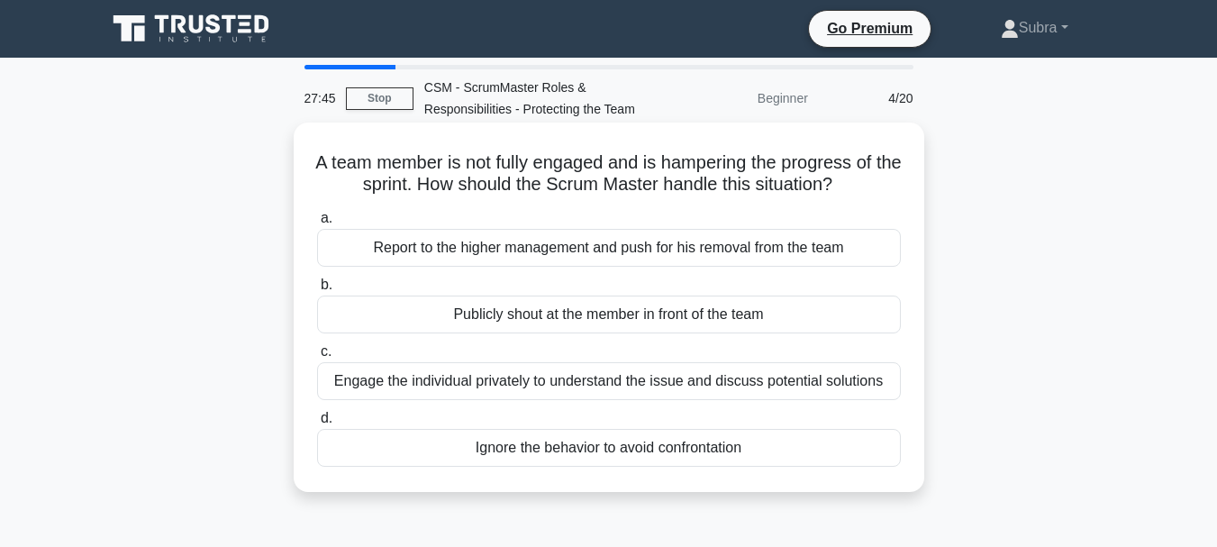
click at [539, 381] on div "Engage the individual privately to understand the issue and discuss potential s…" at bounding box center [609, 381] width 584 height 38
click at [317, 357] on input "c. Engage the individual privately to understand the issue and discuss potentia…" at bounding box center [317, 352] width 0 height 12
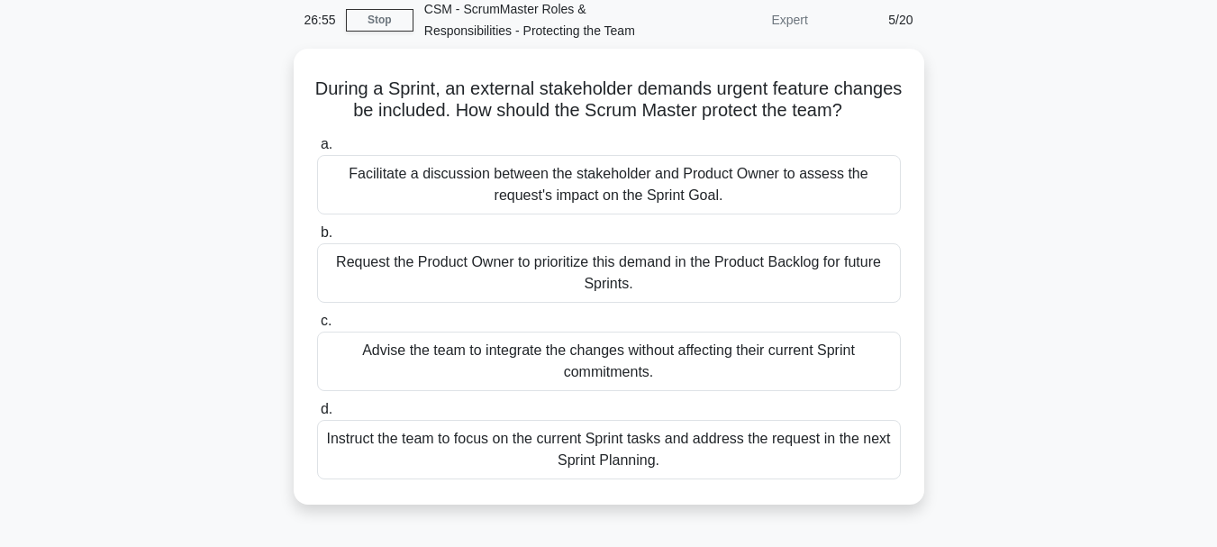
scroll to position [48, 0]
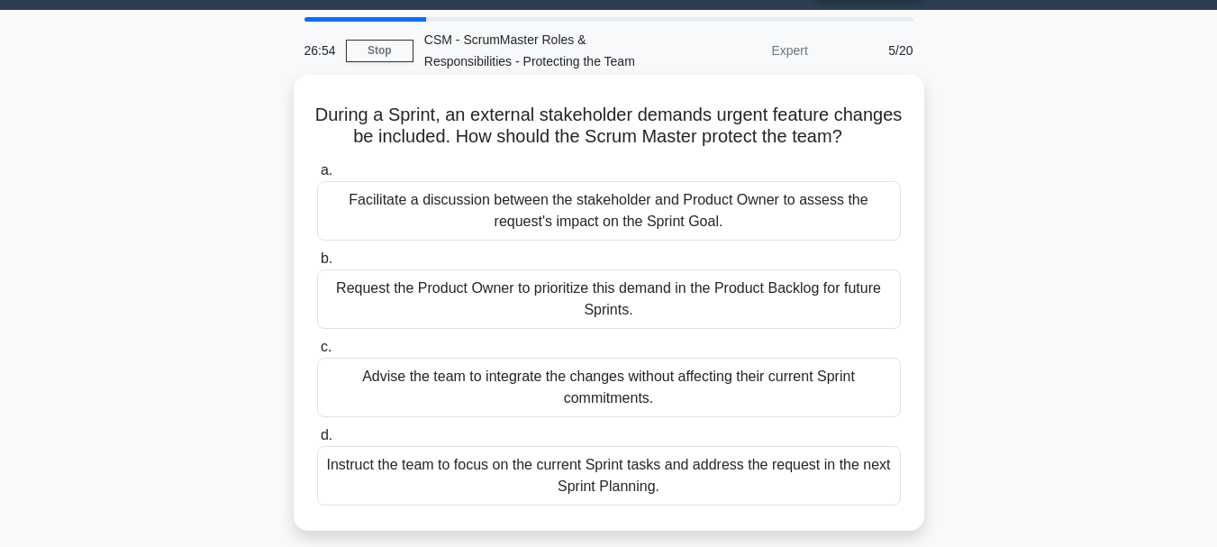
click at [620, 240] on div "Facilitate a discussion between the stakeholder and Product Owner to assess the…" at bounding box center [609, 210] width 584 height 59
click at [317, 176] on input "a. Facilitate a discussion between the stakeholder and Product Owner to assess …" at bounding box center [317, 171] width 0 height 12
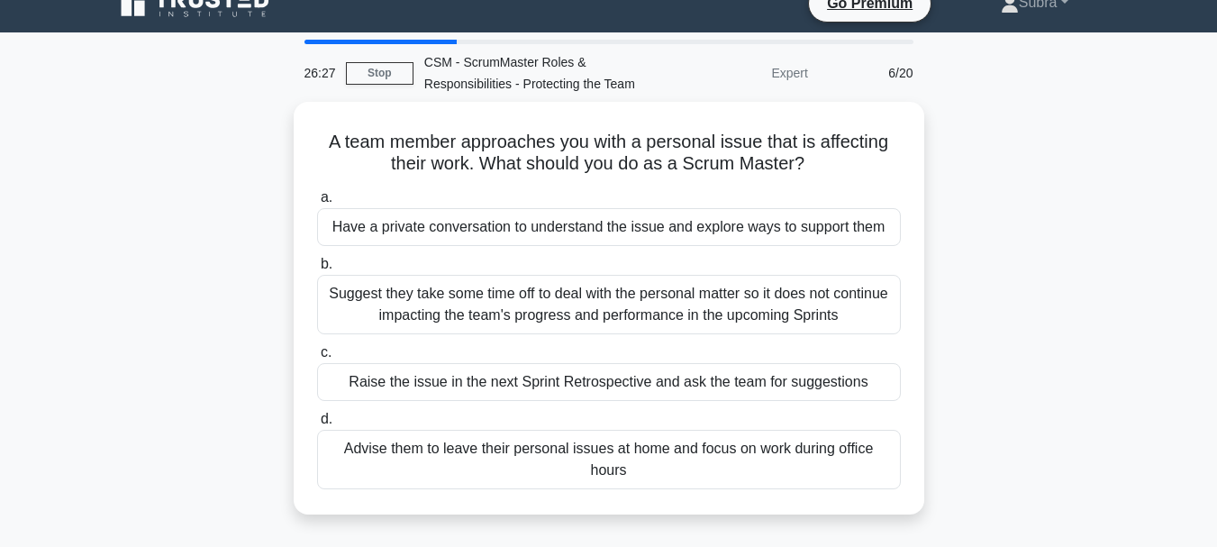
scroll to position [0, 0]
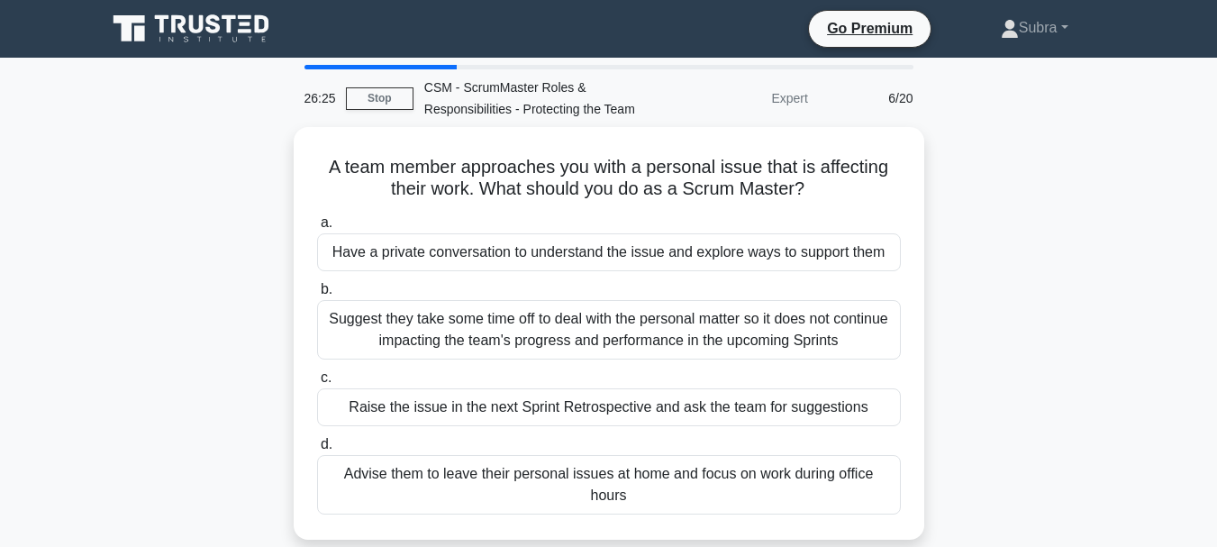
click at [1105, 120] on div "26:25 Stop CSM - ScrumMaster Roles & Responsibilities - Protecting the Team Exp…" at bounding box center [608, 515] width 1027 height 900
click at [380, 98] on link "Stop" at bounding box center [380, 98] width 68 height 23
